Goal: Information Seeking & Learning: Learn about a topic

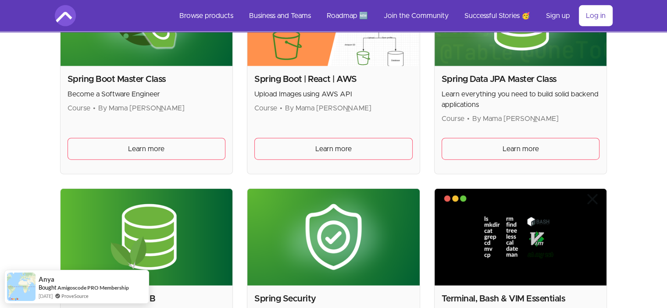
scroll to position [2209, 0]
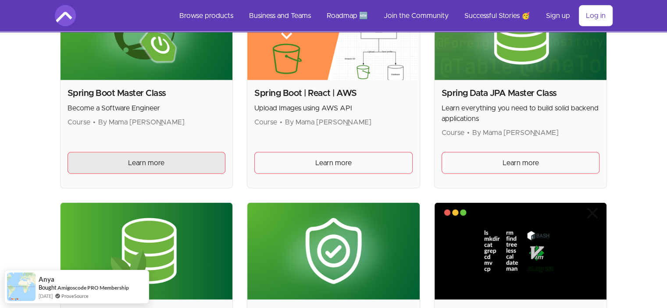
click at [174, 156] on link "Learn more" at bounding box center [147, 163] width 158 height 22
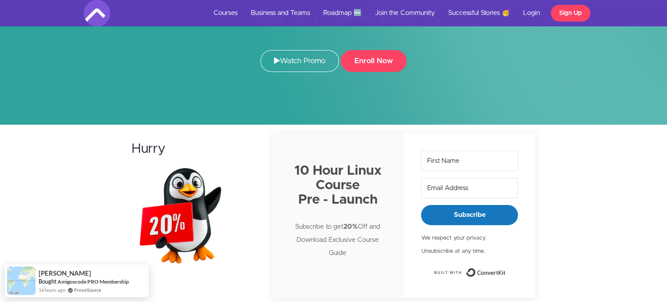
scroll to position [91, 0]
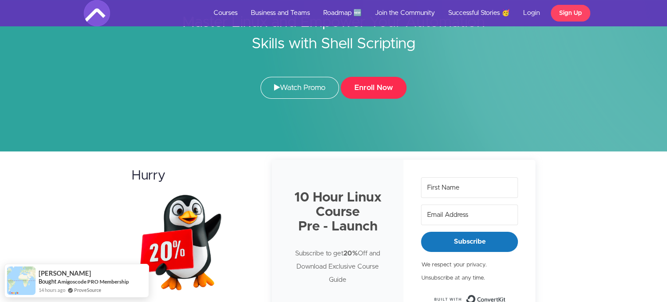
click at [372, 85] on button "Enroll Now" at bounding box center [374, 88] width 66 height 22
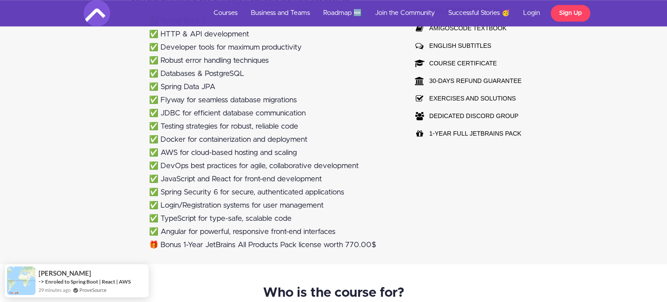
scroll to position [702, 0]
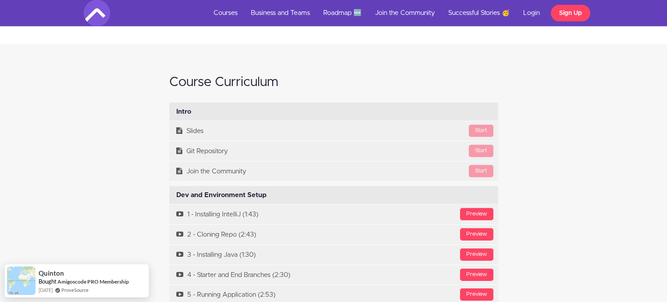
scroll to position [2720, 0]
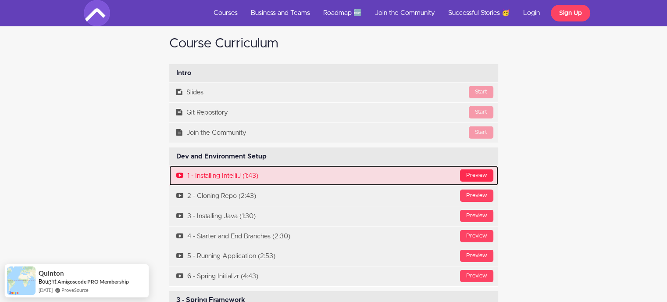
click at [479, 169] on div "Preview" at bounding box center [476, 175] width 33 height 12
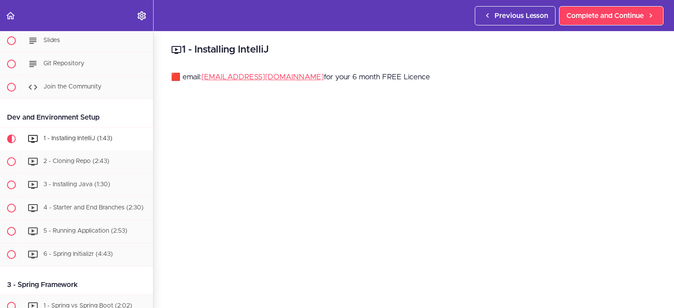
scroll to position [142, 0]
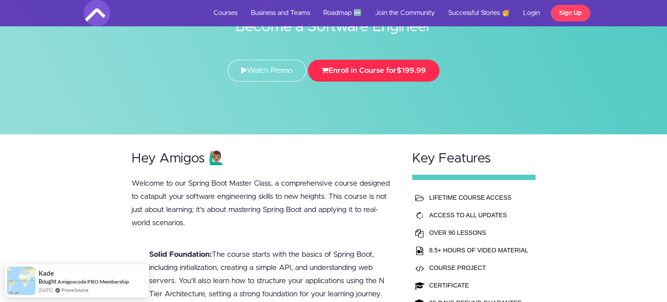
scroll to position [88, 0]
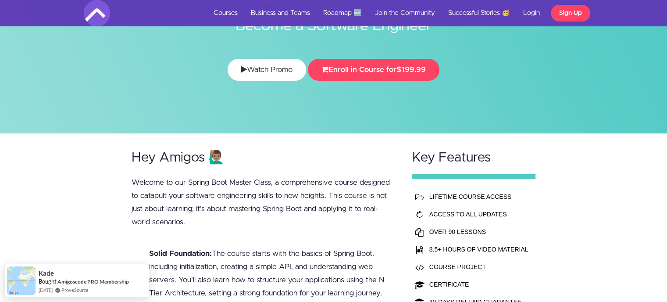
click at [253, 68] on link "Watch Promo" at bounding box center [267, 70] width 79 height 22
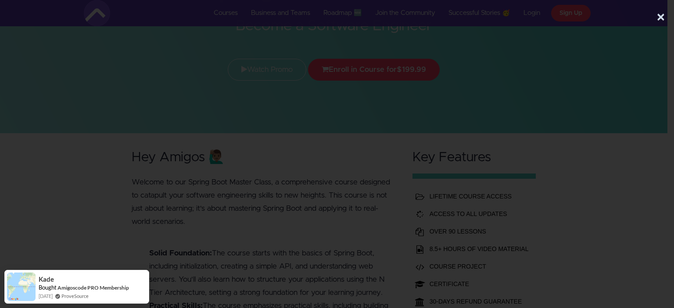
click at [658, 18] on button "×" at bounding box center [660, 18] width 9 height 18
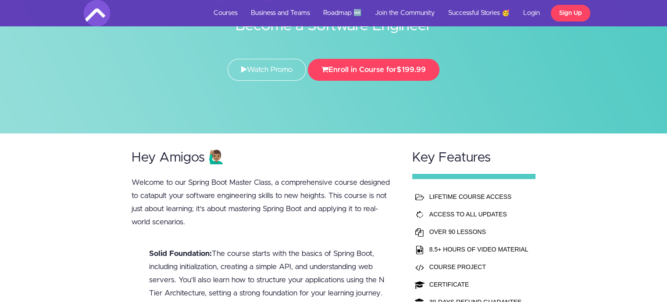
click at [149, 199] on p "Welcome to our Spring Boot Master Class, a comprehensive course designed to cat…" at bounding box center [264, 202] width 264 height 53
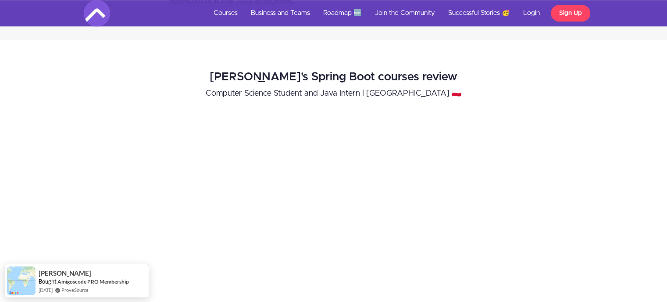
scroll to position [746, 0]
